Goal: Information Seeking & Learning: Check status

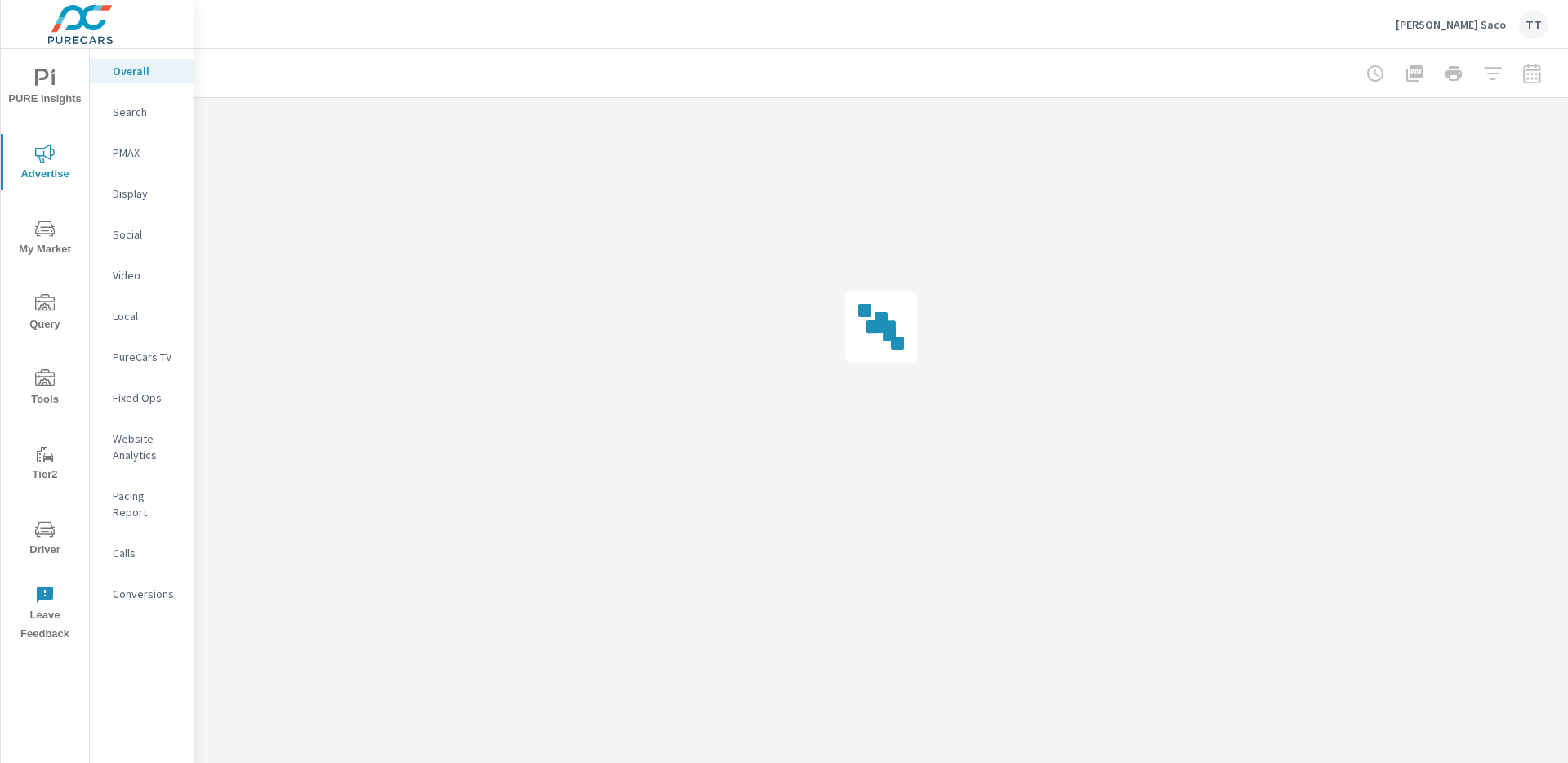
click at [142, 207] on nav "Overall Search PMAX Display Social Video Local PureCars TV Fixed Ops Website An…" at bounding box center [142, 339] width 104 height 580
click at [141, 197] on p "Display" at bounding box center [146, 194] width 68 height 17
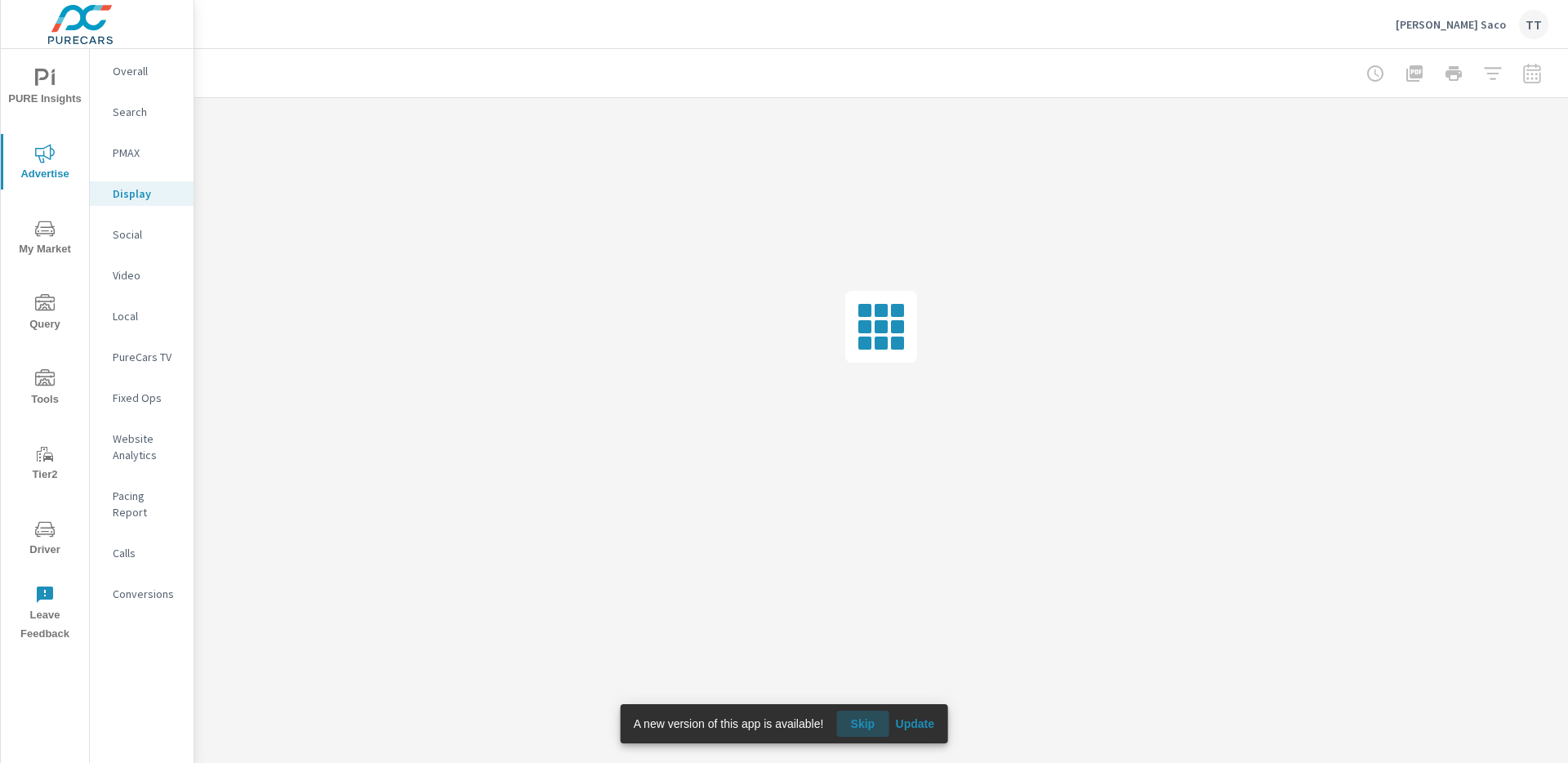
click at [875, 724] on span "Skip" at bounding box center [862, 724] width 39 height 15
click at [903, 727] on span "Update" at bounding box center [914, 724] width 39 height 15
click at [904, 727] on span "Update" at bounding box center [914, 724] width 39 height 15
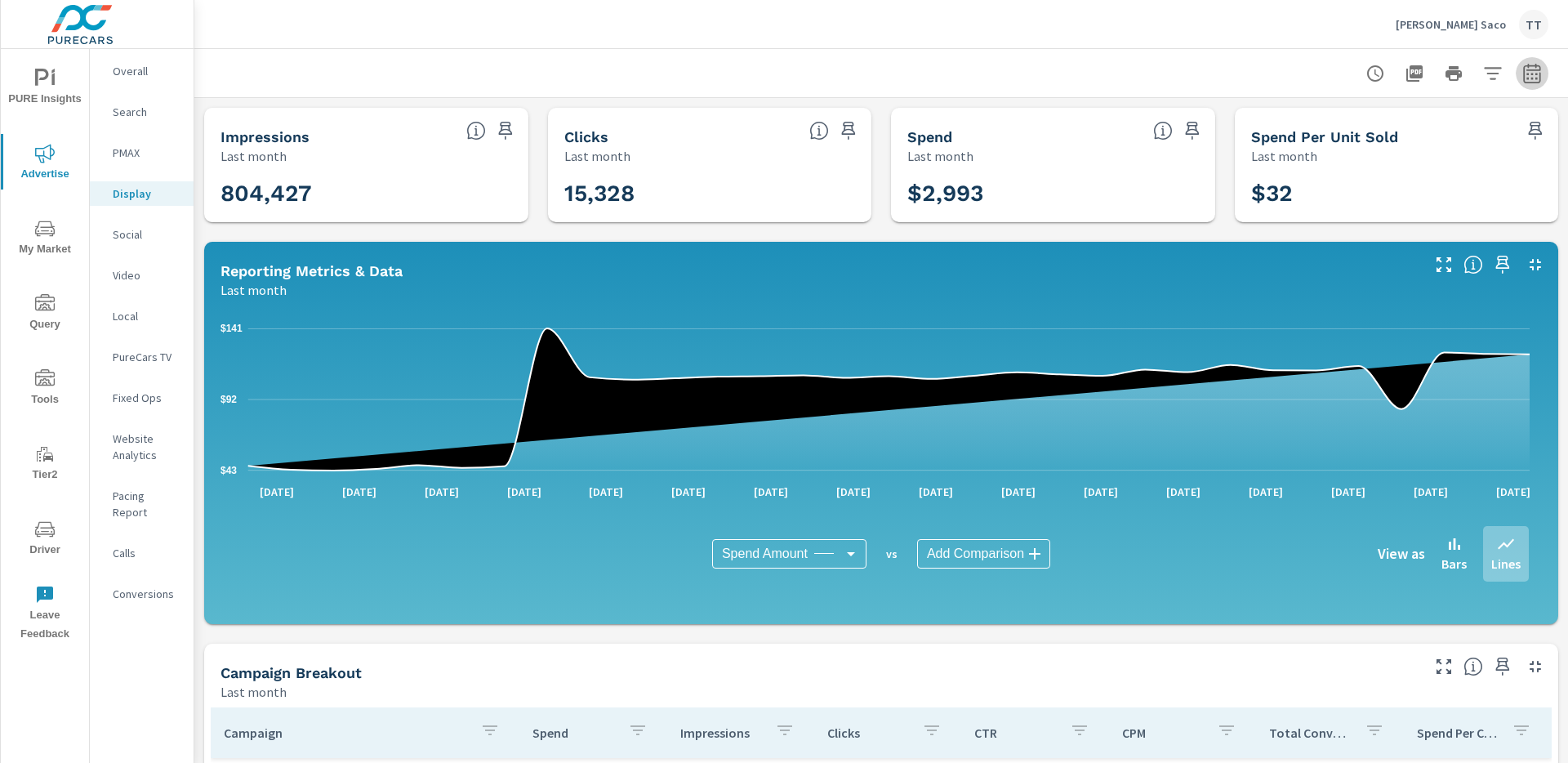
click at [1523, 70] on icon "button" at bounding box center [1532, 72] width 17 height 19
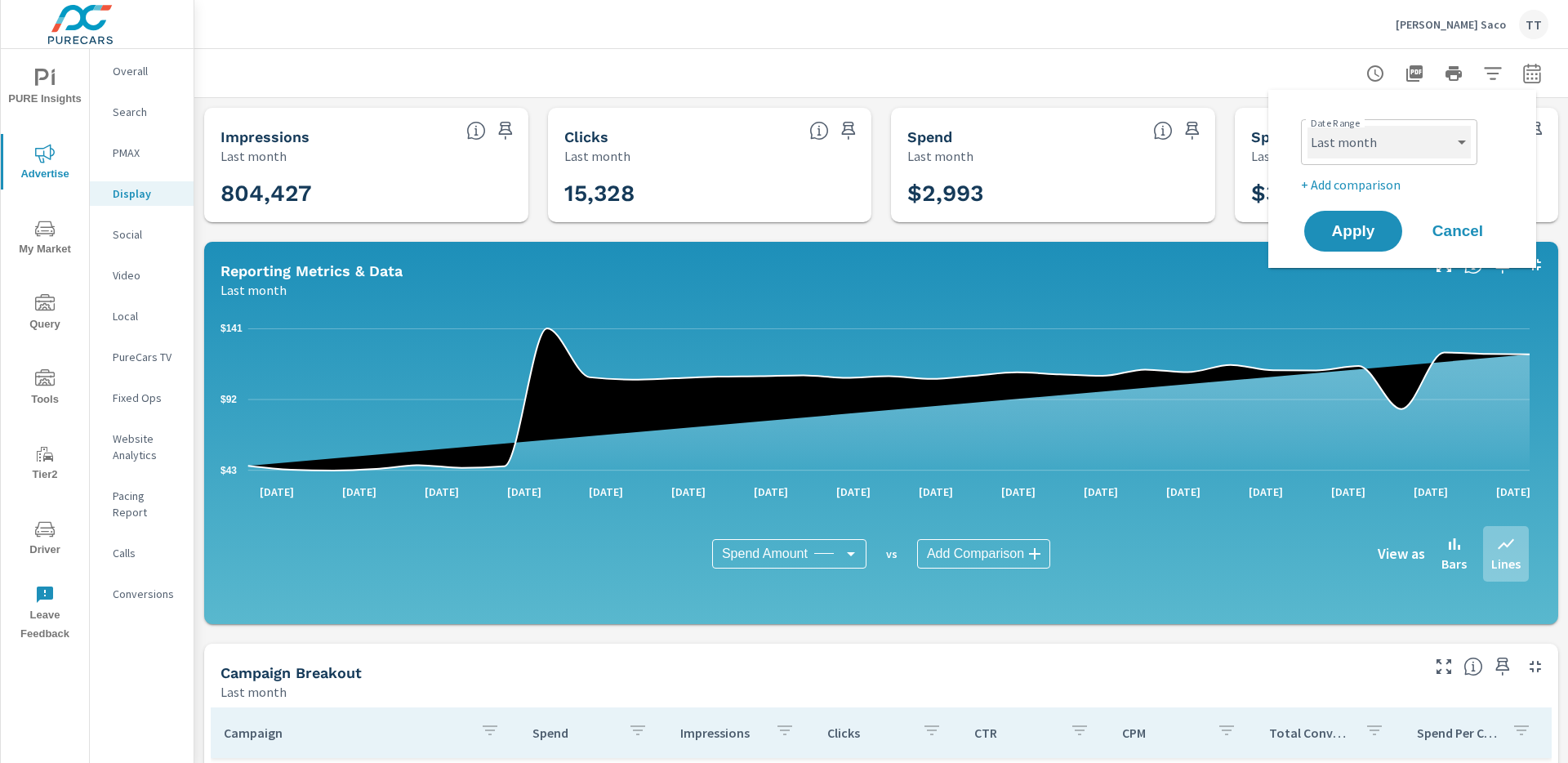
click at [1393, 141] on select "Custom [DATE] Last week Last 7 days Last 14 days Last 30 days Last 45 days Last…" at bounding box center [1390, 142] width 163 height 32
click at [1308, 126] on select "Custom [DATE] Last week Last 7 days Last 14 days Last 30 days Last 45 days Last…" at bounding box center [1390, 142] width 163 height 32
select select "Month to date"
click at [1324, 226] on span "Apply" at bounding box center [1354, 231] width 67 height 16
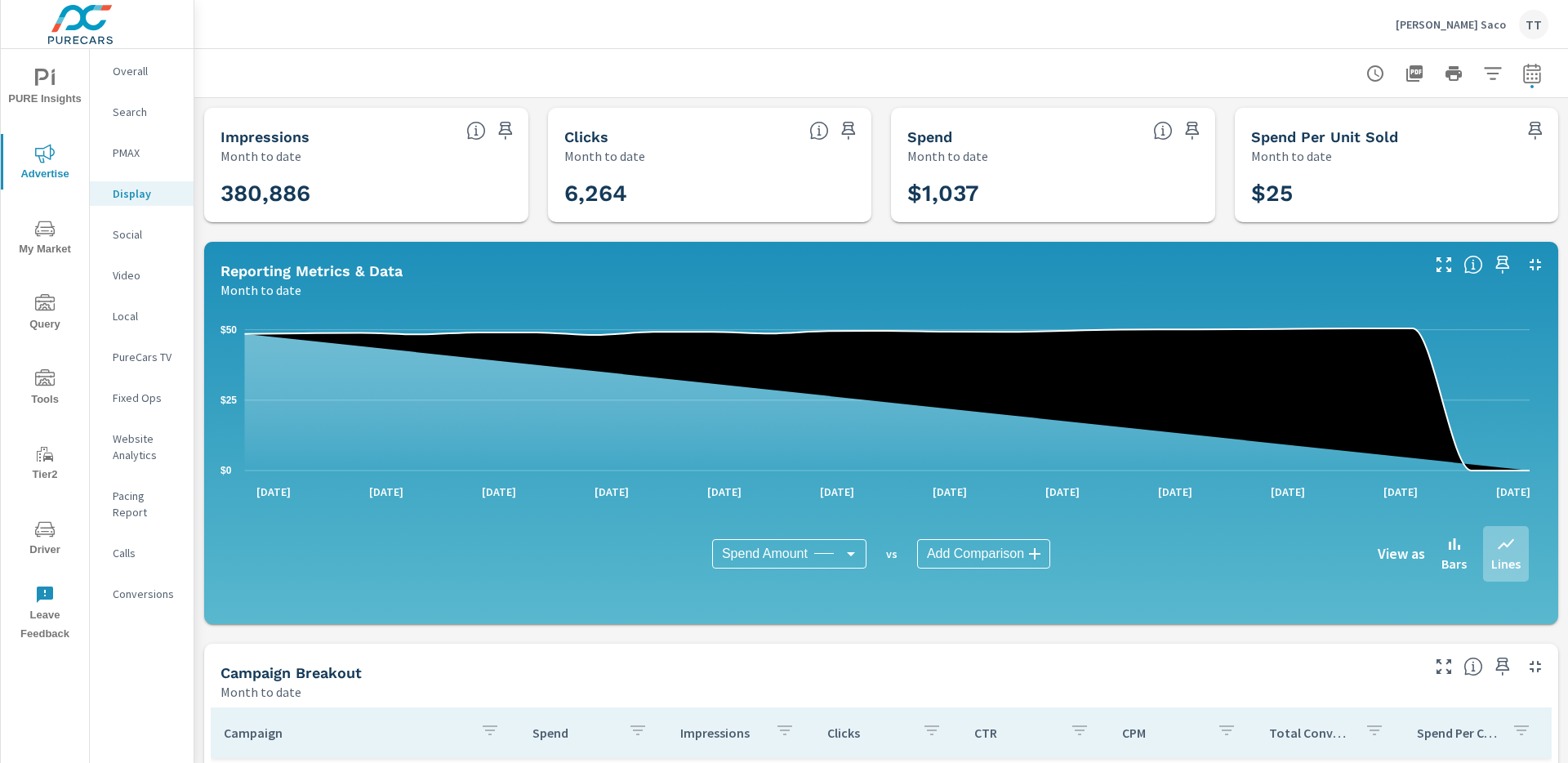
click at [137, 123] on div "Search" at bounding box center [142, 111] width 104 height 24
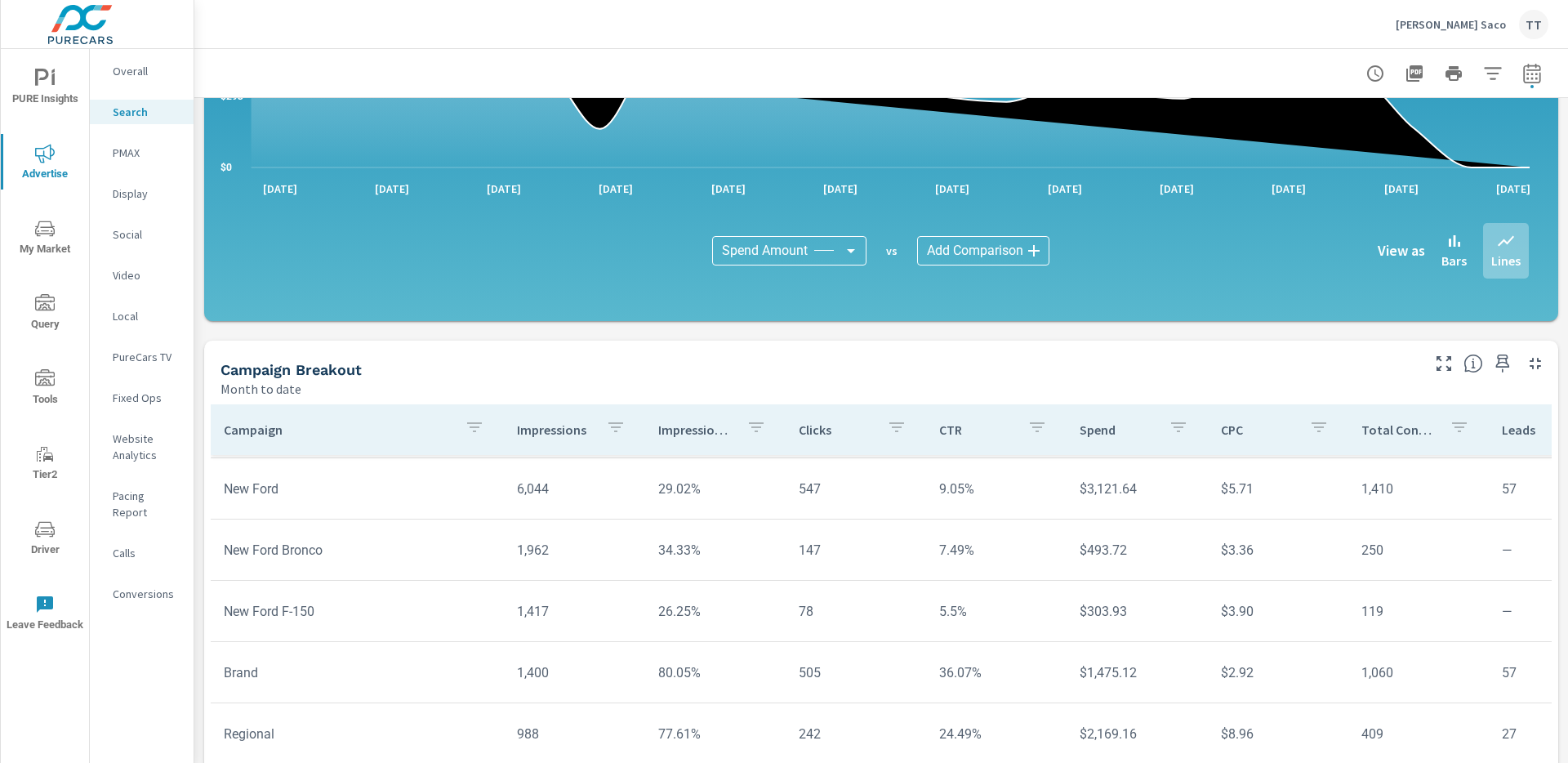
scroll to position [1077, 0]
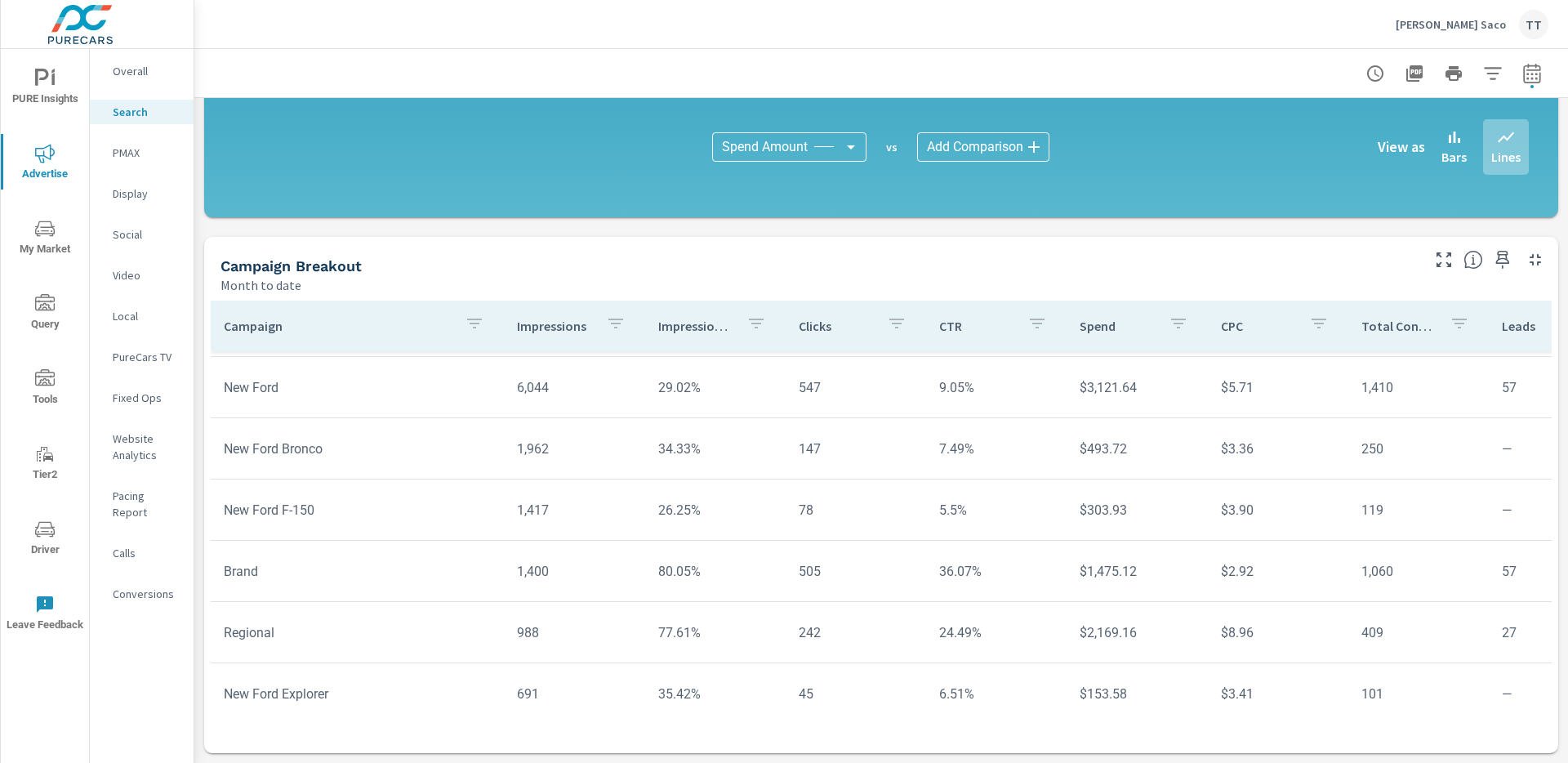
scroll to position [71, 0]
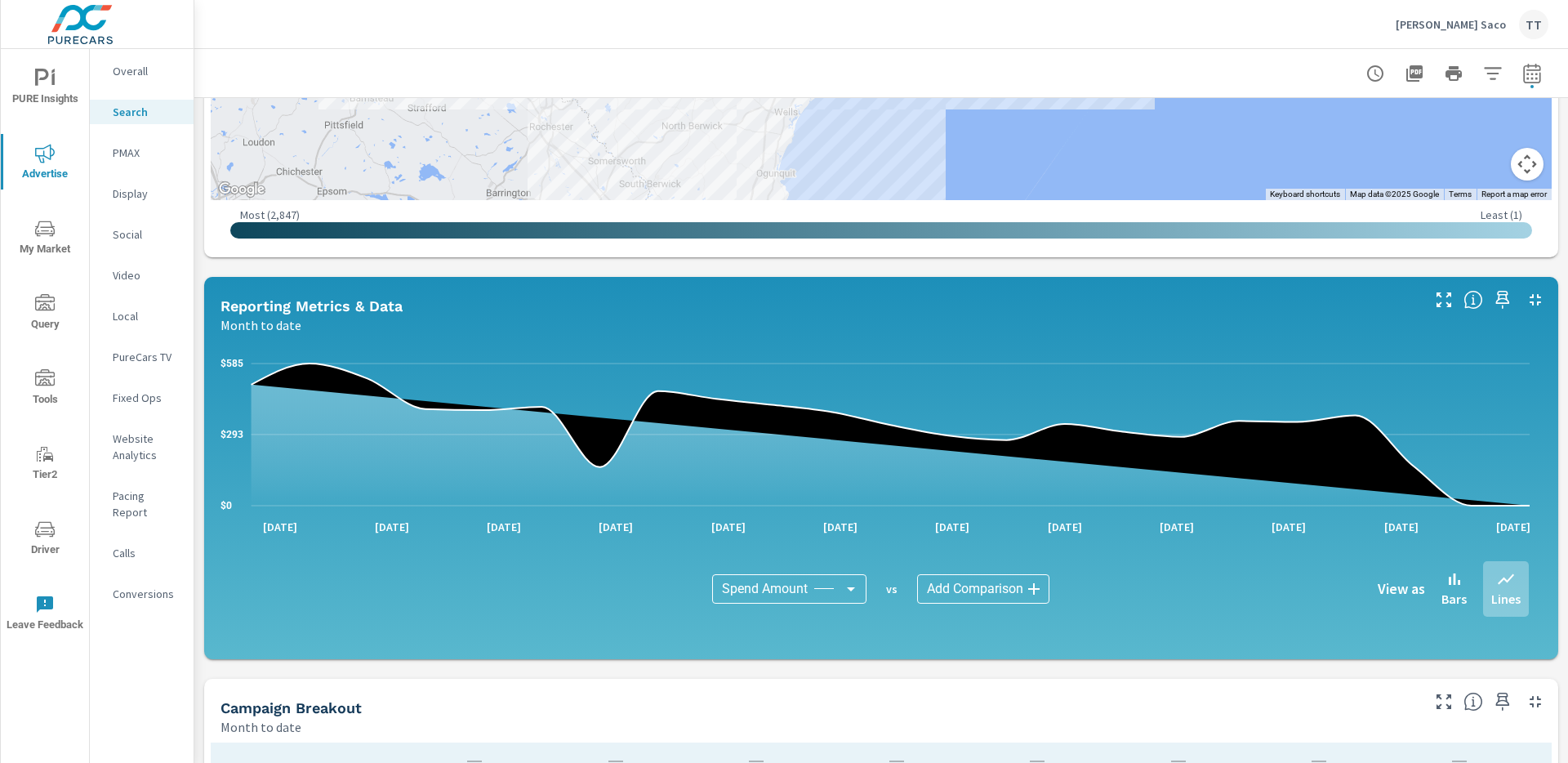
scroll to position [158, 0]
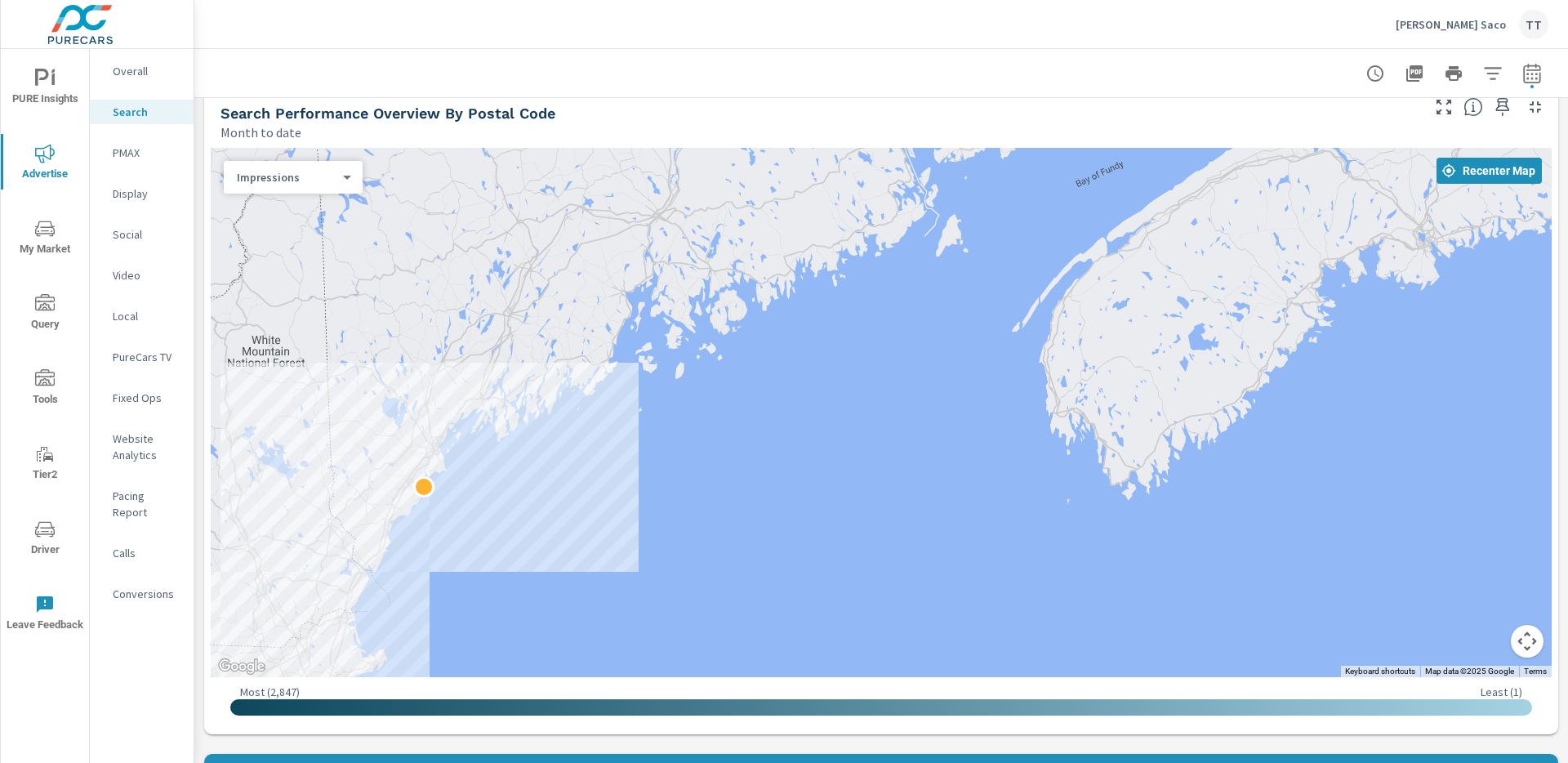
click at [1536, 75] on div at bounding box center [881, 73] width 1374 height 48
click at [1533, 76] on button "button" at bounding box center [1532, 73] width 32 height 32
select select "Month to date"
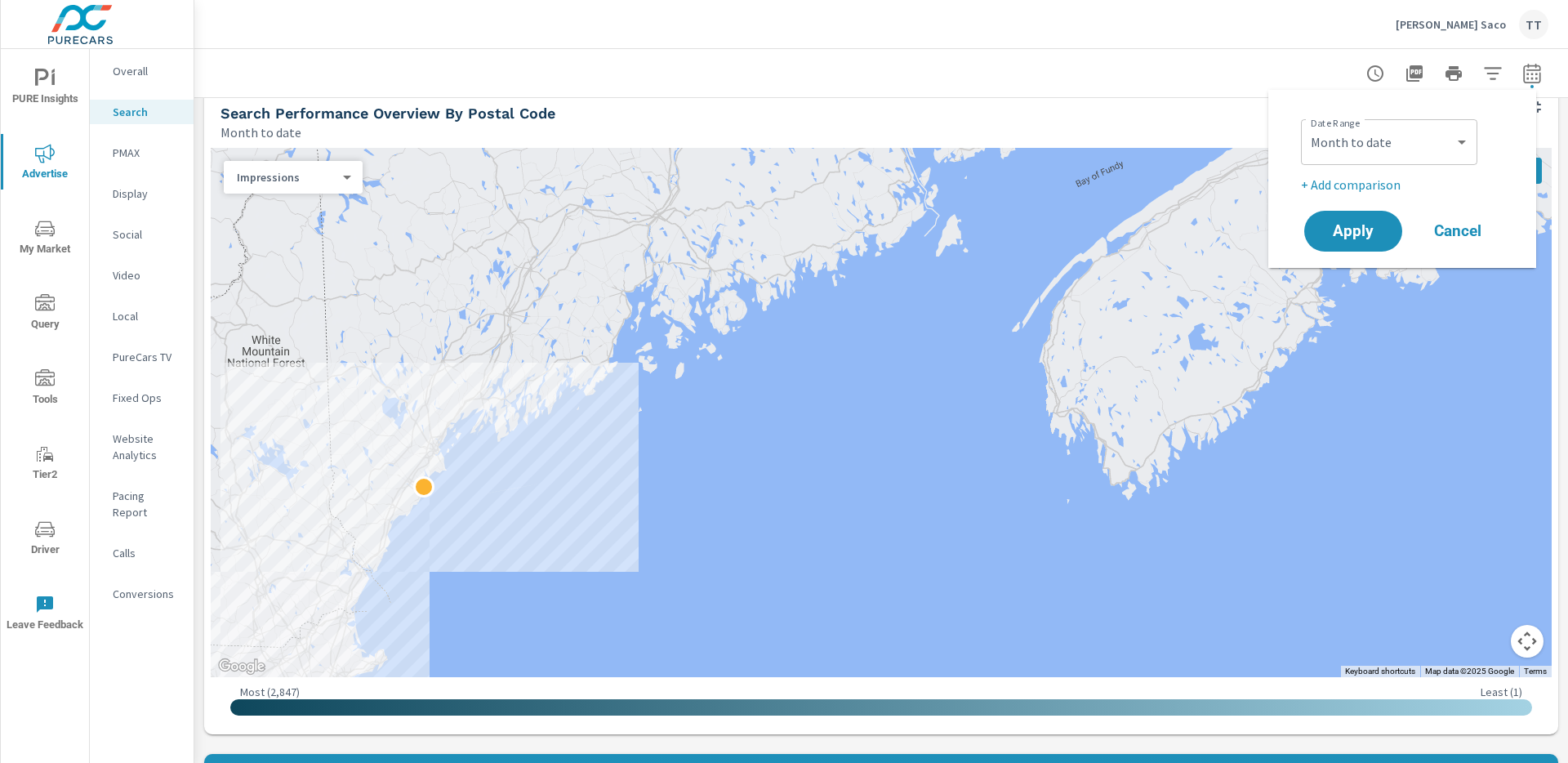
click at [1188, 58] on div at bounding box center [882, 73] width 1335 height 48
